Goal: Task Accomplishment & Management: Complete application form

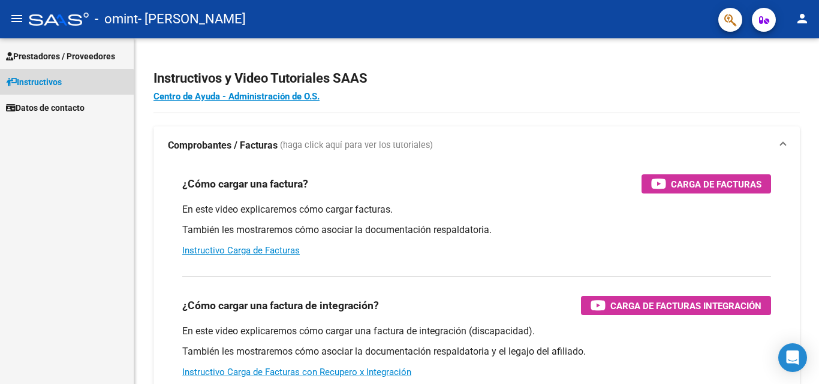
click at [41, 85] on span "Instructivos" at bounding box center [34, 82] width 56 height 13
click at [59, 55] on span "Prestadores / Proveedores" at bounding box center [60, 56] width 109 height 13
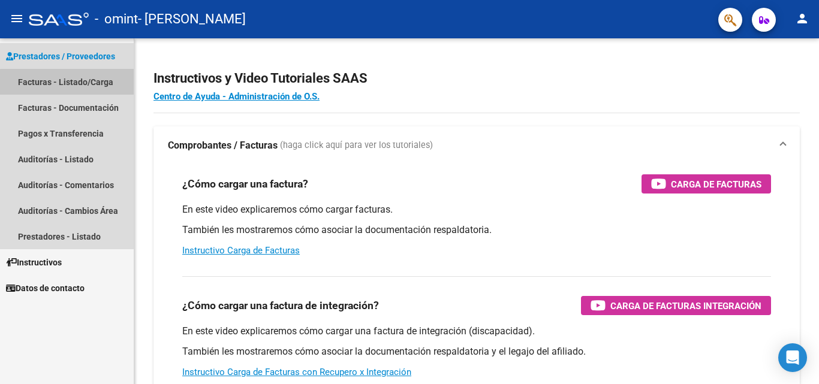
click at [79, 86] on link "Facturas - Listado/Carga" at bounding box center [67, 82] width 134 height 26
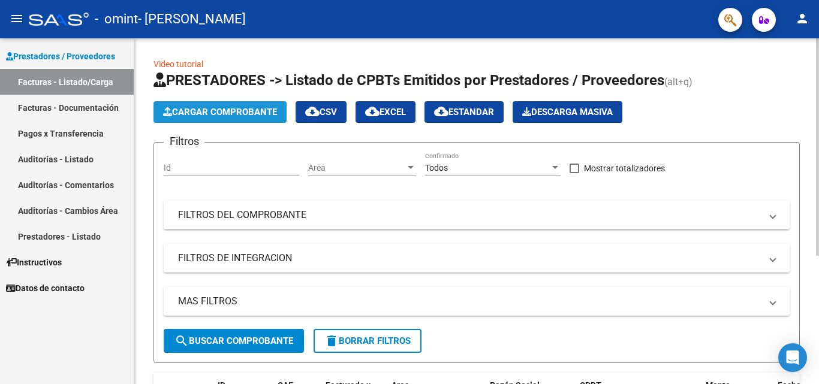
click at [232, 105] on button "Cargar Comprobante" at bounding box center [220, 112] width 133 height 22
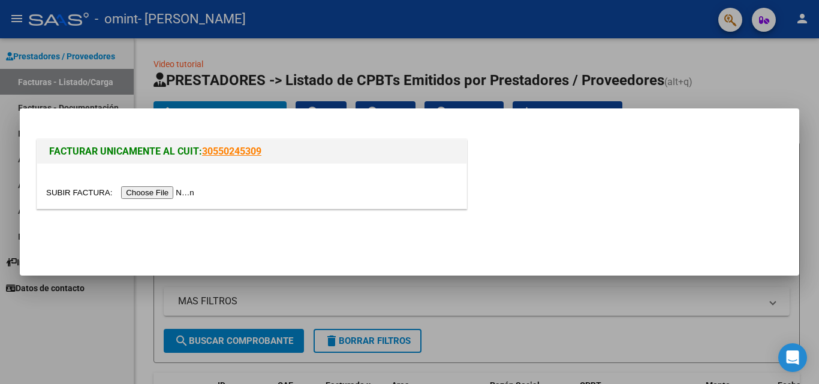
click at [157, 188] on input "file" at bounding box center [122, 193] width 152 height 13
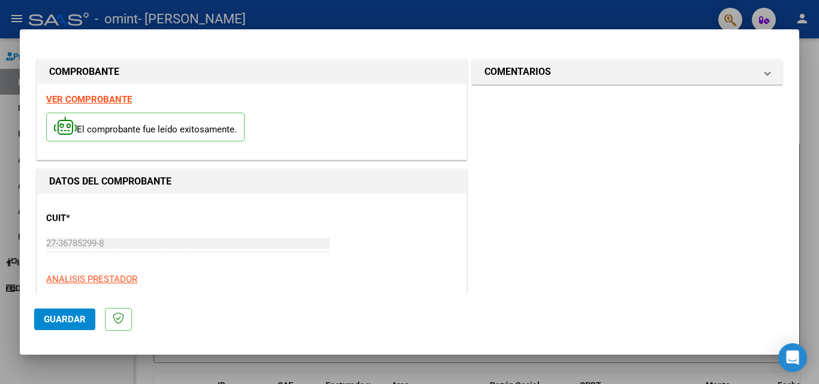
click at [332, 264] on div "CUIT * 27-36785299-8 Ingresar CUIT ANALISIS PRESTADOR" at bounding box center [251, 244] width 411 height 83
click at [62, 322] on span "Guardar" at bounding box center [65, 319] width 42 height 11
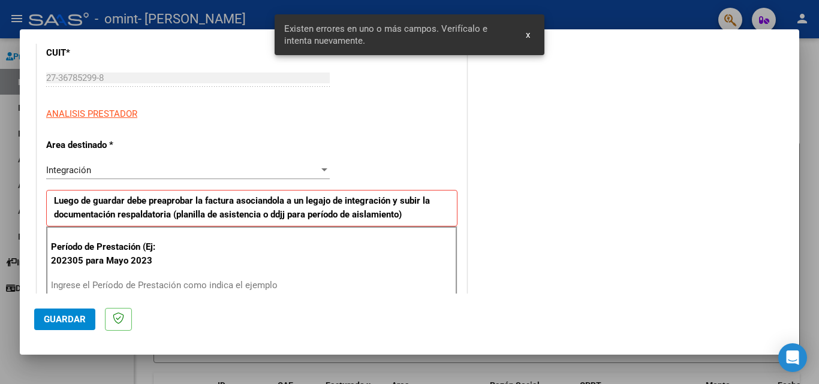
scroll to position [271, 0]
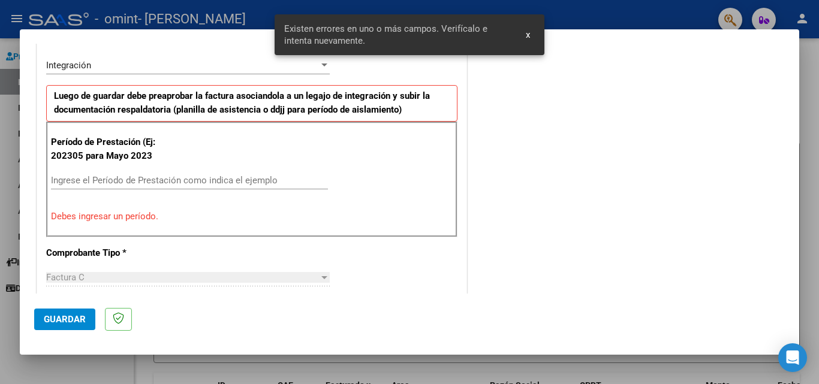
click at [103, 189] on div "Ingrese el Período de Prestación como indica el ejemplo" at bounding box center [189, 181] width 277 height 18
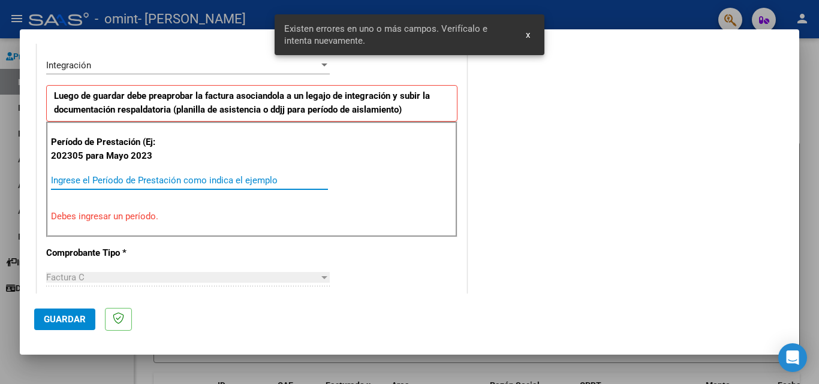
click at [107, 175] on input "Ingrese el Período de Prestación como indica el ejemplo" at bounding box center [189, 180] width 277 height 11
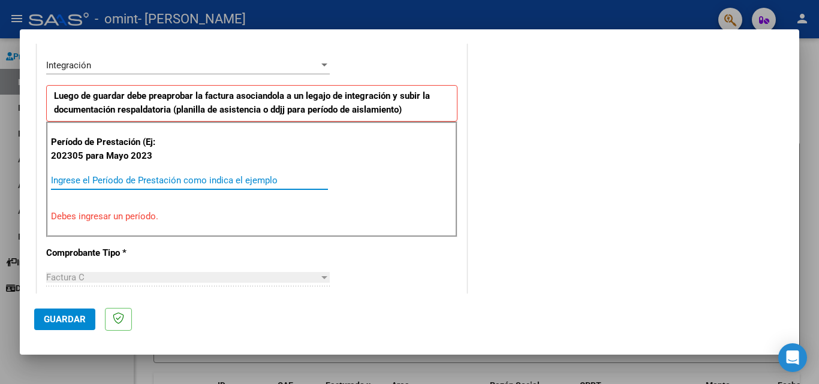
click at [103, 182] on input "Ingrese el Período de Prestación como indica el ejemplo" at bounding box center [189, 180] width 277 height 11
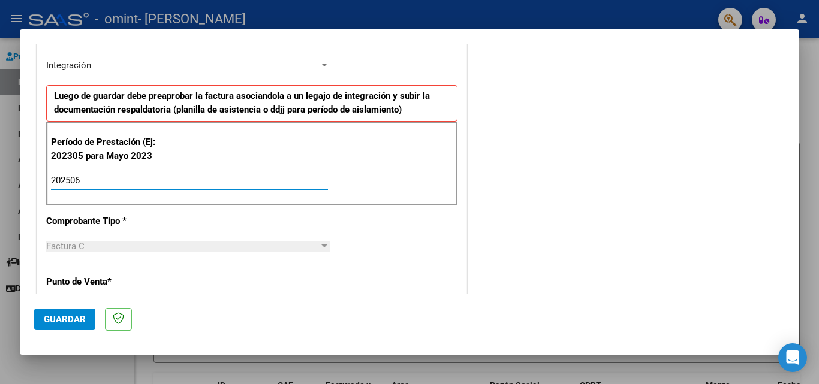
type input "202507"
click at [354, 221] on div "CUIT * 27-36785299-8 Ingresar CUIT ANALISIS PRESTADOR Area destinado * Integrac…" at bounding box center [251, 363] width 429 height 880
click at [309, 245] on div "Factura C" at bounding box center [182, 246] width 273 height 11
click at [403, 246] on div "CUIT * 27-36785299-8 Ingresar CUIT ANALISIS PRESTADOR Area destinado * Integrac…" at bounding box center [251, 363] width 429 height 880
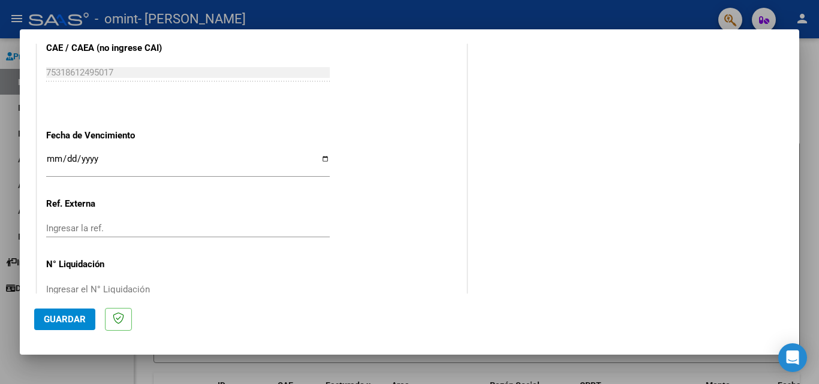
scroll to position [777, 0]
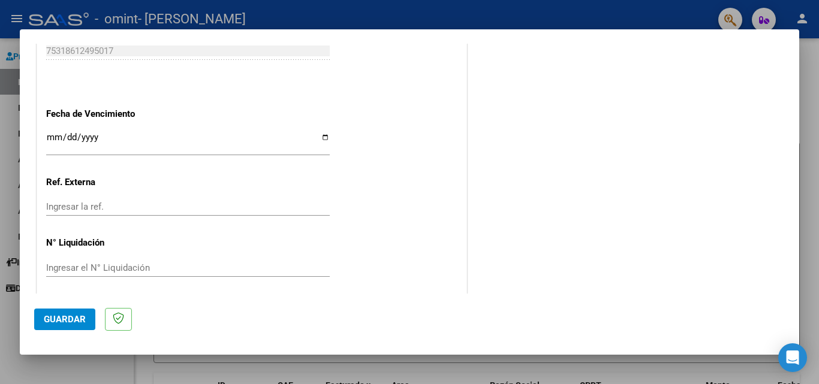
click at [53, 132] on div "Ingresar la fecha" at bounding box center [188, 143] width 284 height 26
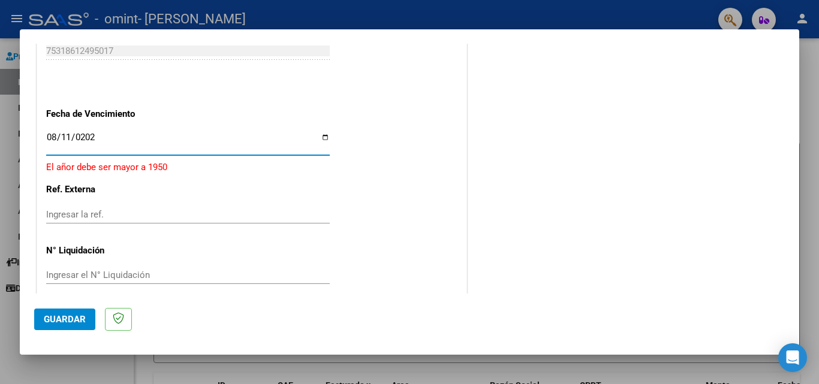
type input "[DATE]"
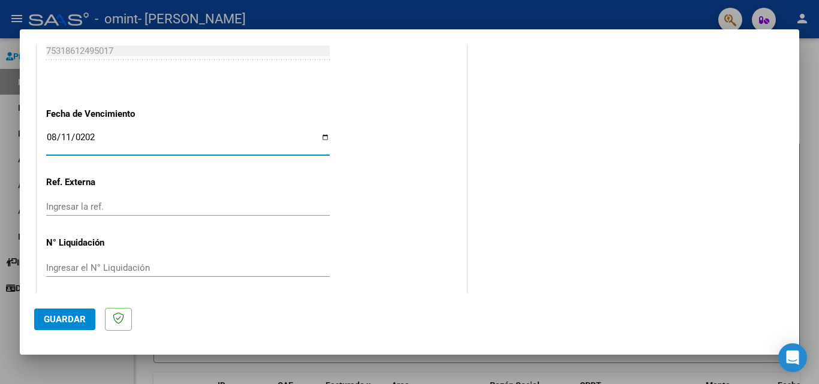
click at [78, 208] on input "Ingresar la ref." at bounding box center [188, 207] width 284 height 11
click at [63, 315] on span "Guardar" at bounding box center [65, 319] width 42 height 11
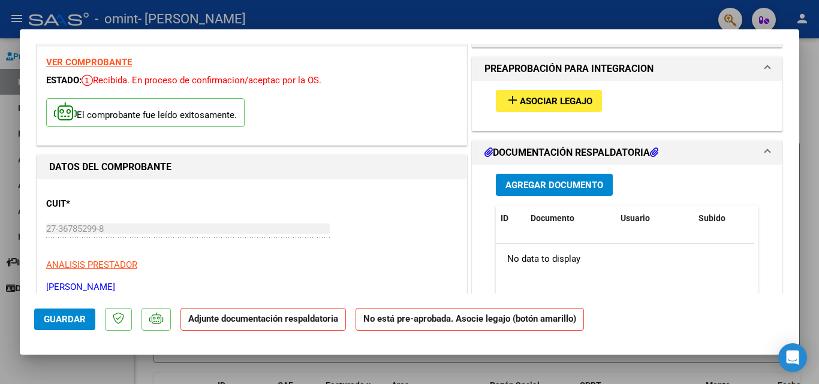
scroll to position [183, 0]
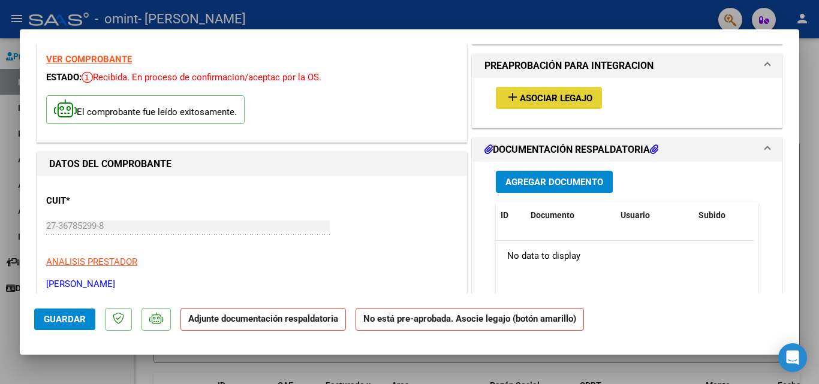
click at [553, 93] on span "Asociar Legajo" at bounding box center [556, 98] width 73 height 11
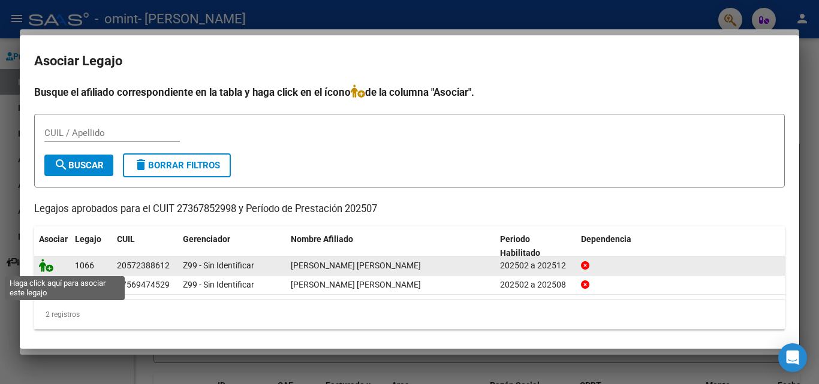
click at [47, 269] on icon at bounding box center [46, 265] width 14 height 13
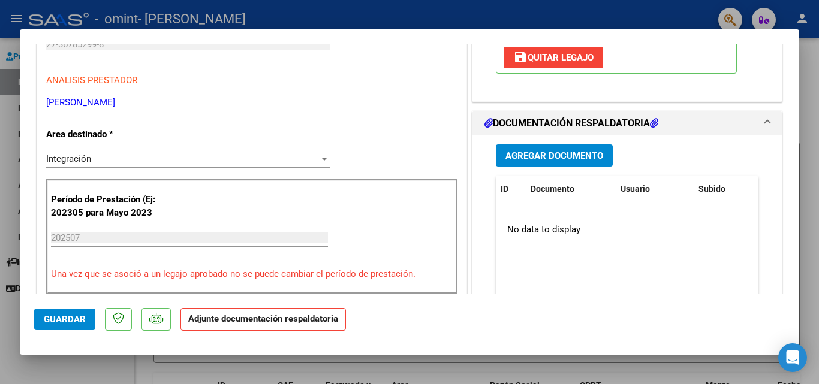
scroll to position [378, 0]
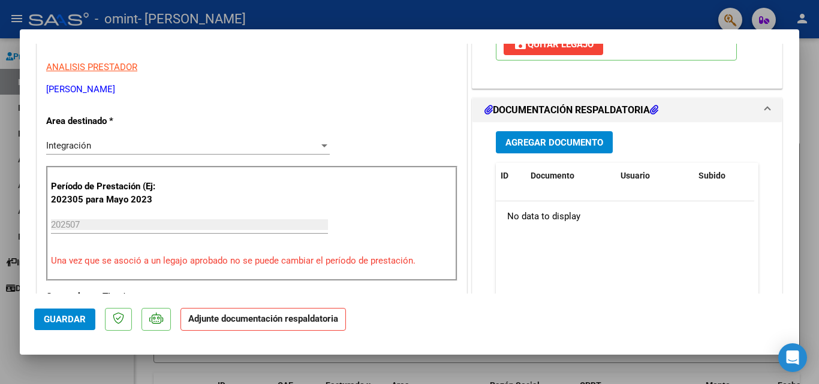
click at [569, 138] on span "Agregar Documento" at bounding box center [555, 142] width 98 height 11
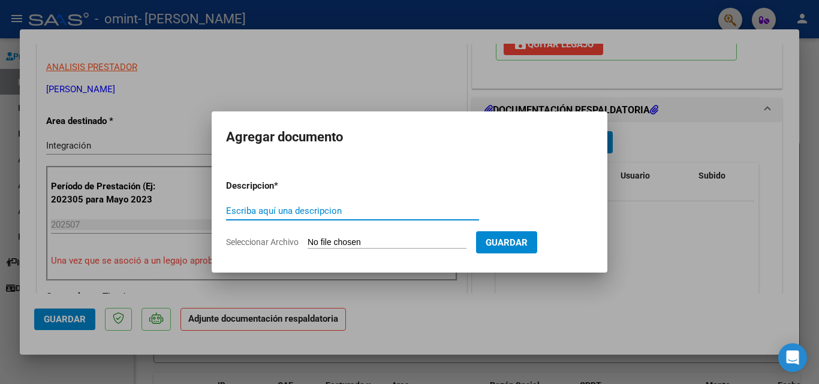
click at [338, 207] on input "Escriba aquí una descripcion" at bounding box center [352, 211] width 253 height 11
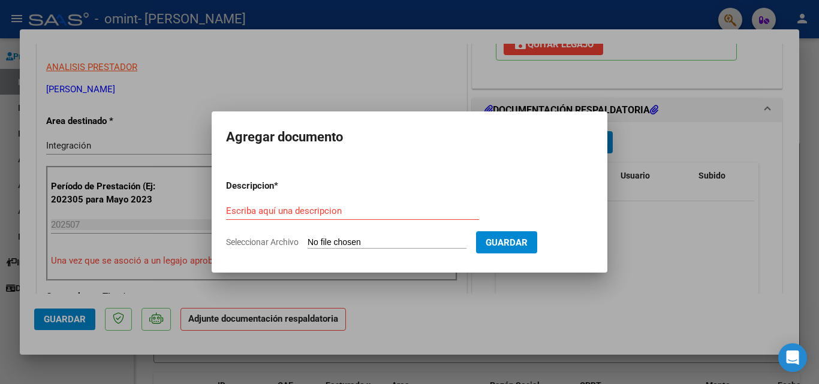
click at [345, 245] on input "Seleccionar Archivo" at bounding box center [387, 243] width 159 height 11
click at [392, 241] on input "Seleccionar Archivo" at bounding box center [387, 243] width 159 height 11
type input "C:\fakepath\proch_merged-4.pdf"
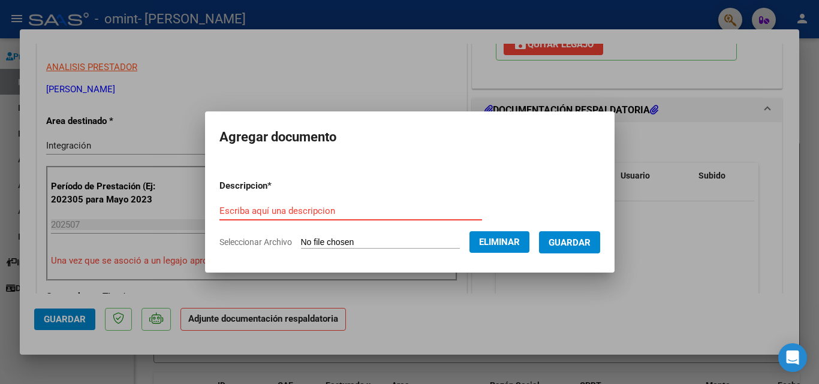
click at [306, 215] on input "Escriba aquí una descripcion" at bounding box center [351, 211] width 263 height 11
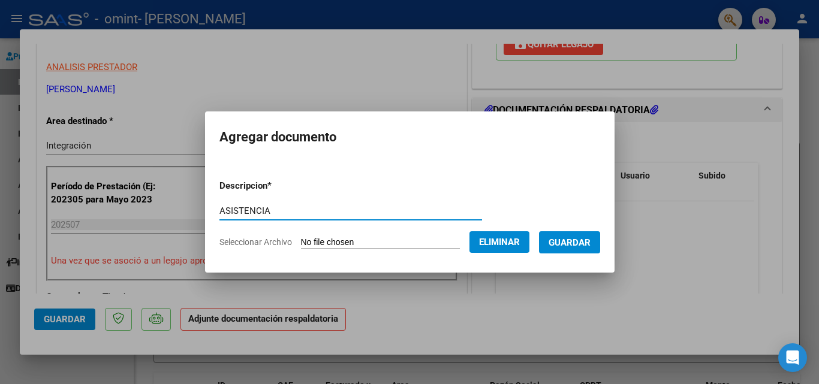
type input "ASISTENCIA"
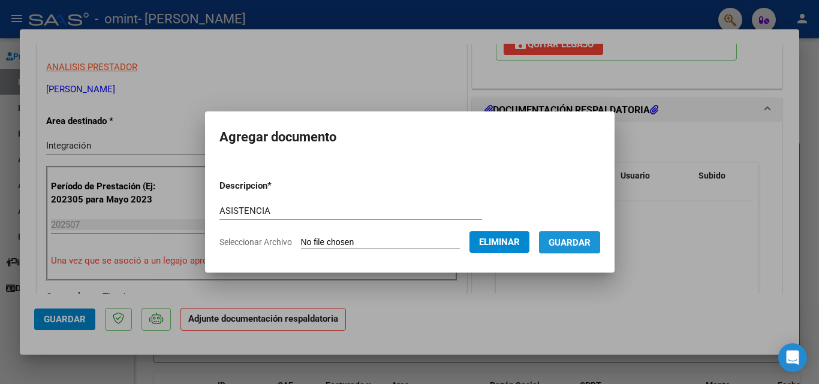
click at [567, 244] on span "Guardar" at bounding box center [570, 243] width 42 height 11
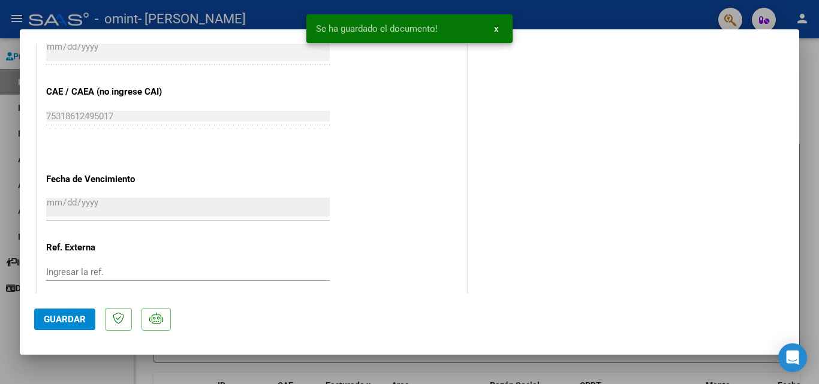
scroll to position [966, 0]
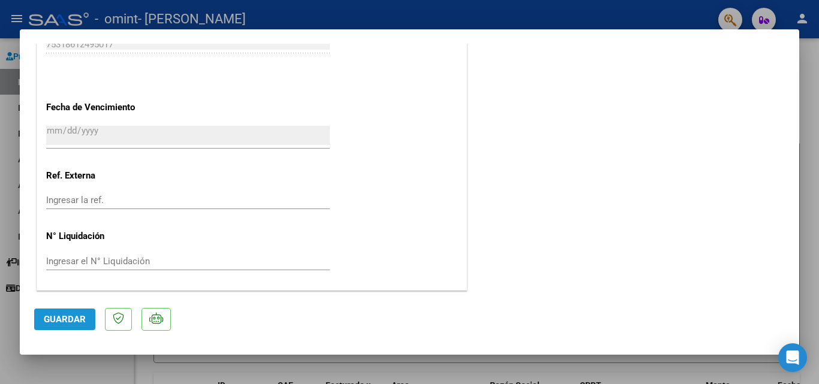
click at [84, 318] on span "Guardar" at bounding box center [65, 319] width 42 height 11
click at [49, 321] on span "Guardar" at bounding box center [65, 319] width 42 height 11
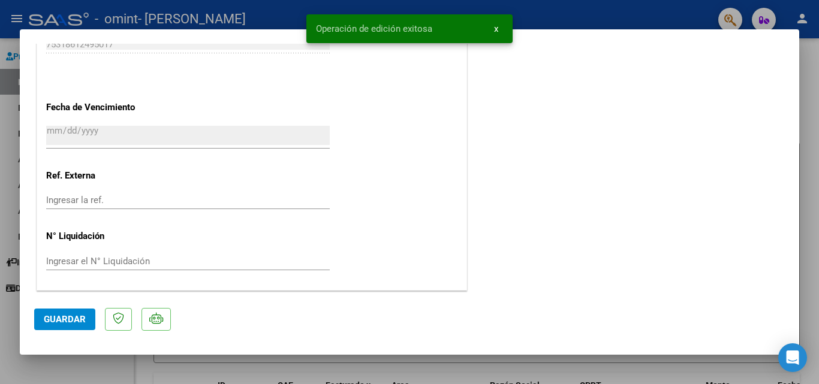
click at [818, 222] on div at bounding box center [409, 192] width 819 height 384
type input "$ 0,00"
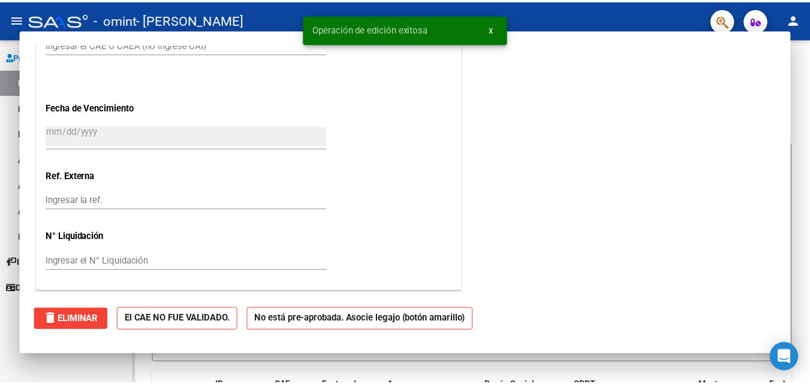
scroll to position [915, 0]
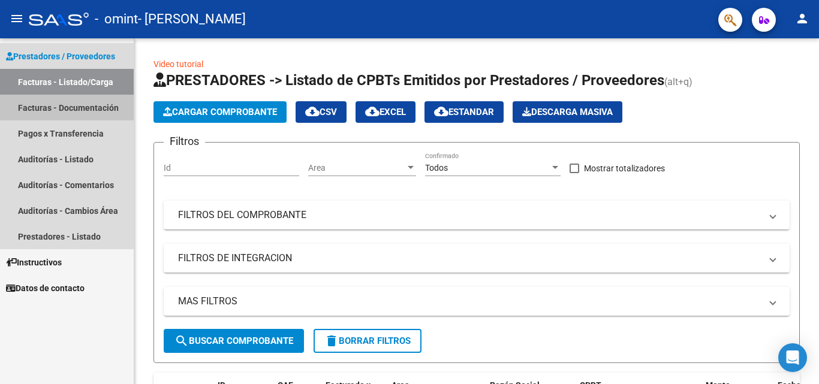
click at [90, 107] on link "Facturas - Documentación" at bounding box center [67, 108] width 134 height 26
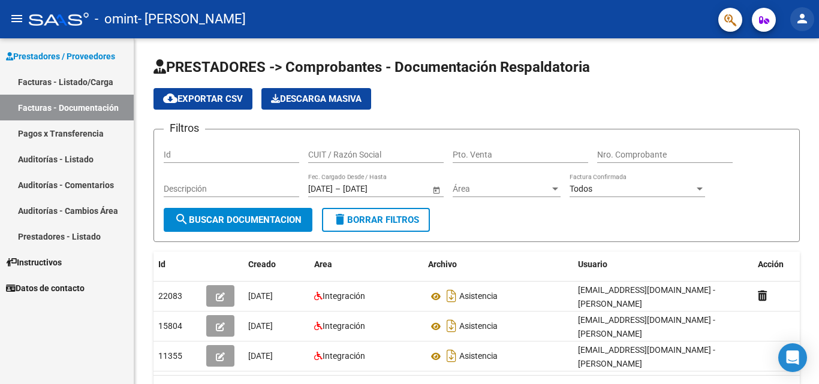
click at [801, 22] on mat-icon "person" at bounding box center [802, 18] width 14 height 14
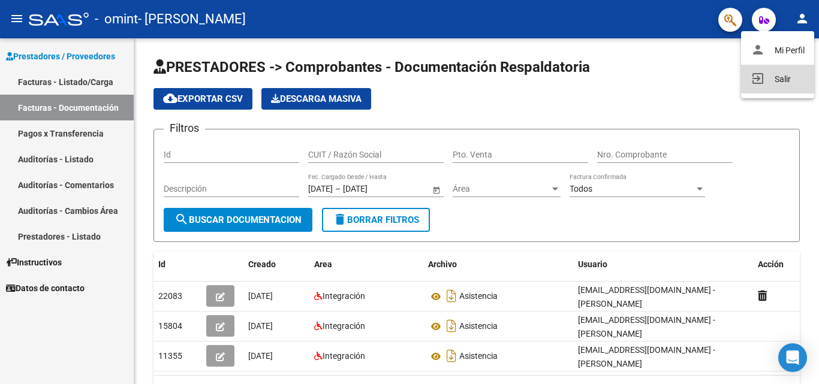
click at [764, 79] on button "exit_to_app Salir" at bounding box center [777, 79] width 73 height 29
